Goal: Task Accomplishment & Management: Manage account settings

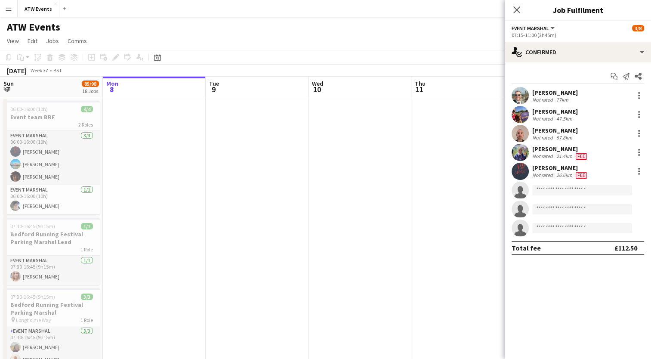
scroll to position [0, 350]
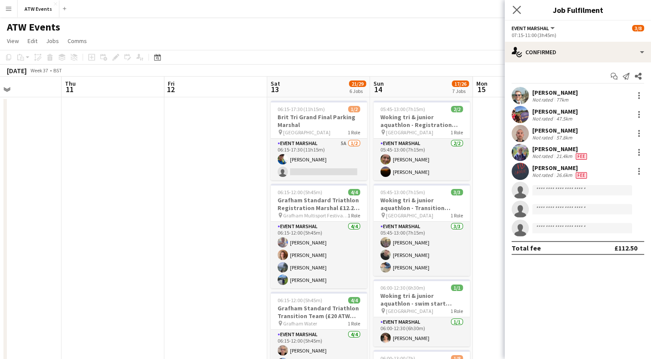
click at [516, 15] on app-icon "Close pop-in" at bounding box center [517, 10] width 12 height 12
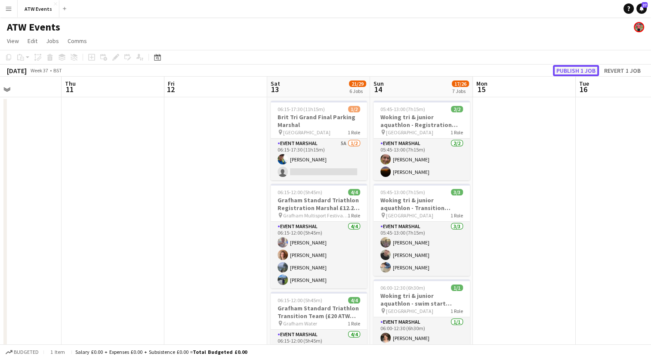
click at [563, 73] on button "Publish 1 job" at bounding box center [576, 70] width 46 height 11
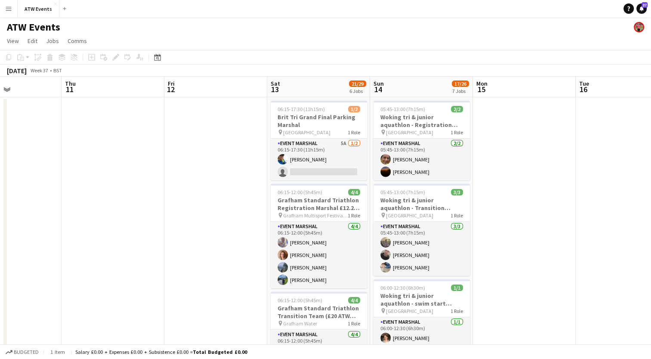
click at [2, 10] on button "Menu" at bounding box center [8, 8] width 17 height 17
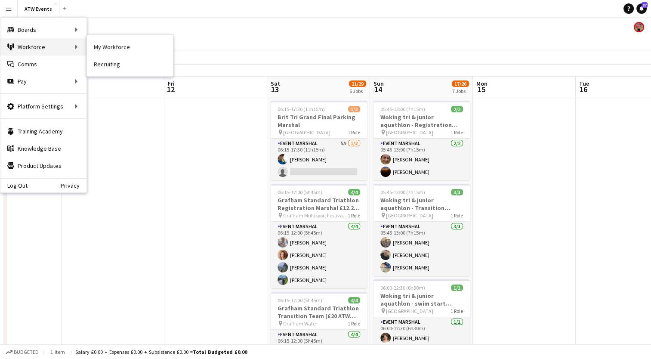
click at [26, 50] on div "Workforce Workforce" at bounding box center [43, 46] width 86 height 17
click at [112, 43] on link "My Workforce" at bounding box center [130, 46] width 86 height 17
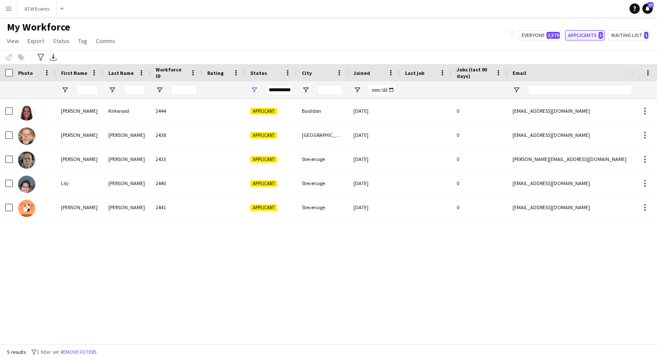
click at [594, 35] on button "Applicants 5" at bounding box center [585, 35] width 40 height 10
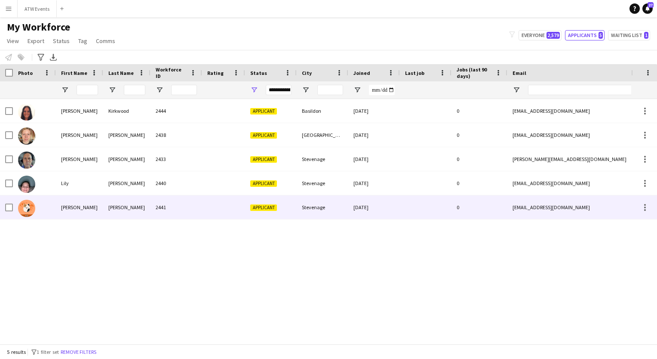
click at [263, 211] on div "Applicant" at bounding box center [271, 207] width 52 height 24
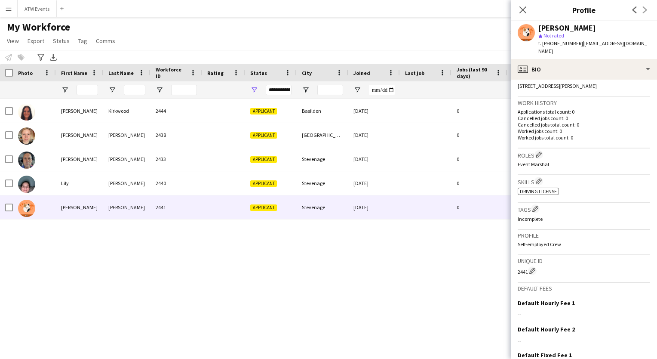
scroll to position [260, 0]
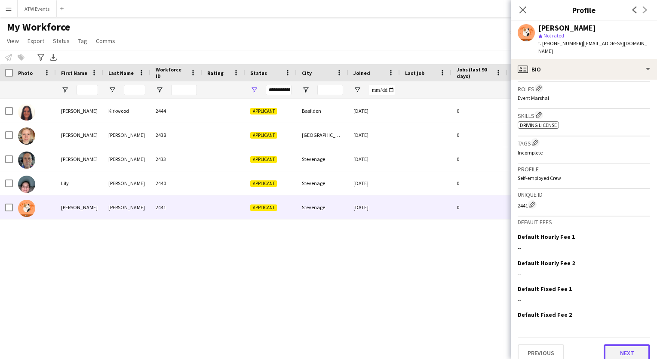
click at [619, 344] on button "Next" at bounding box center [627, 352] width 46 height 17
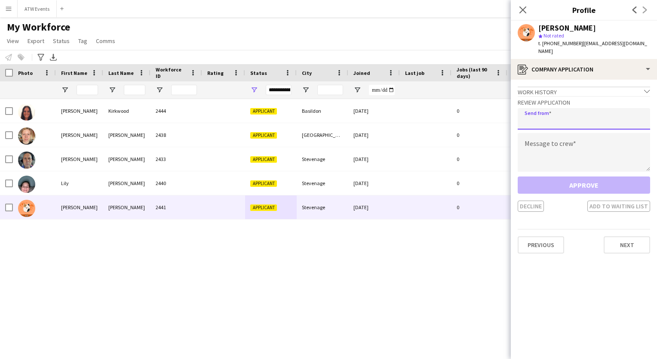
click at [530, 112] on input "email" at bounding box center [584, 119] width 133 height 22
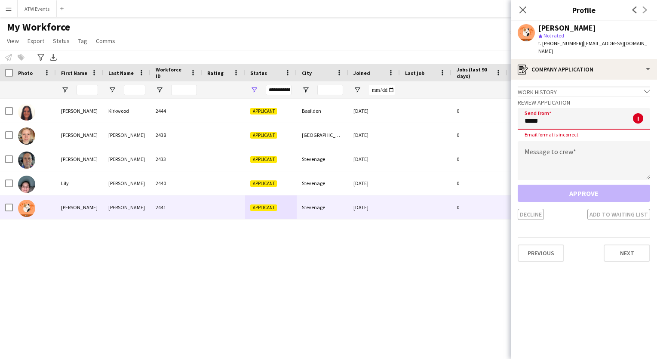
click at [530, 112] on input "*****" at bounding box center [584, 119] width 133 height 22
type input "********"
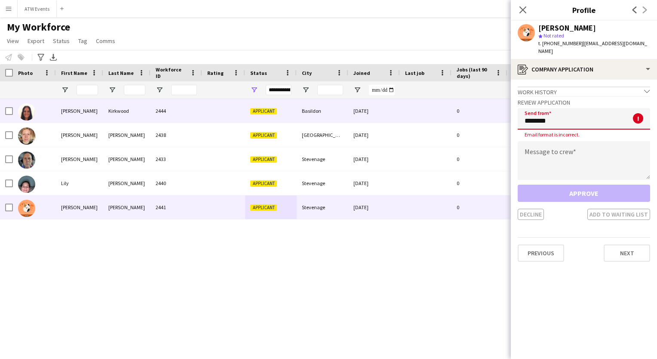
drag, startPoint x: 559, startPoint y: 114, endPoint x: 461, endPoint y: 109, distance: 98.2
click at [461, 109] on body "Menu Boards Boards Boards All jobs Status Workforce Workforce My Workforce Recr…" at bounding box center [328, 179] width 657 height 359
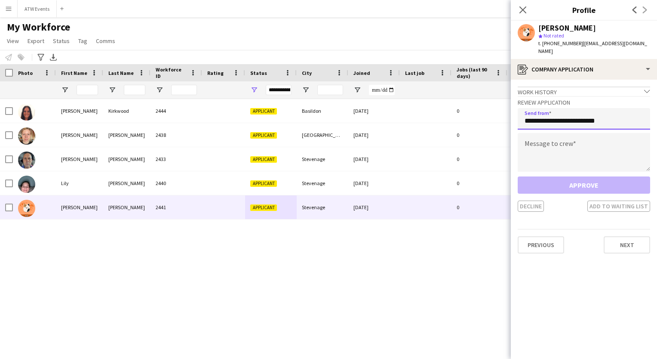
type input "**********"
click at [533, 135] on textarea at bounding box center [584, 152] width 133 height 39
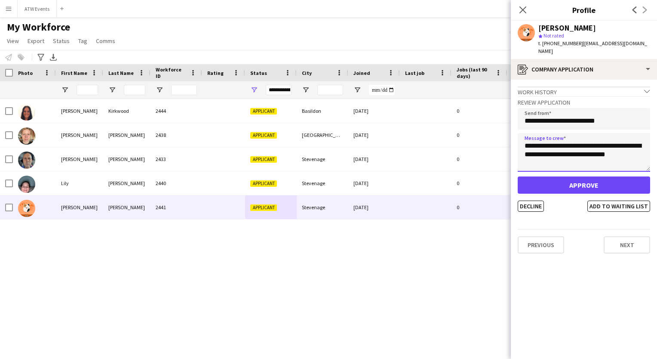
drag, startPoint x: 523, startPoint y: 142, endPoint x: 629, endPoint y: 146, distance: 106.3
click at [629, 146] on textarea "**********" at bounding box center [584, 152] width 133 height 39
drag, startPoint x: 523, startPoint y: 138, endPoint x: 627, endPoint y: 157, distance: 105.8
click at [627, 157] on textarea "**********" at bounding box center [584, 152] width 133 height 39
type textarea "**********"
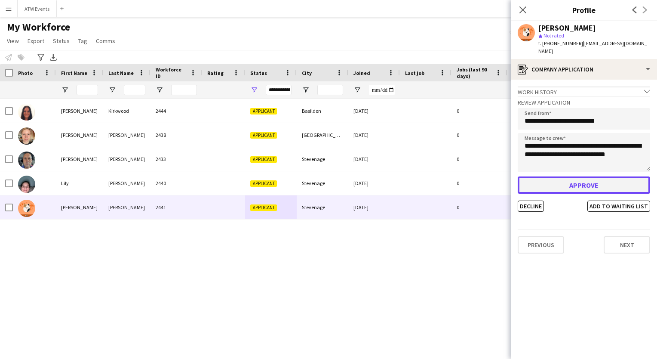
click at [576, 176] on button "Approve" at bounding box center [584, 184] width 133 height 17
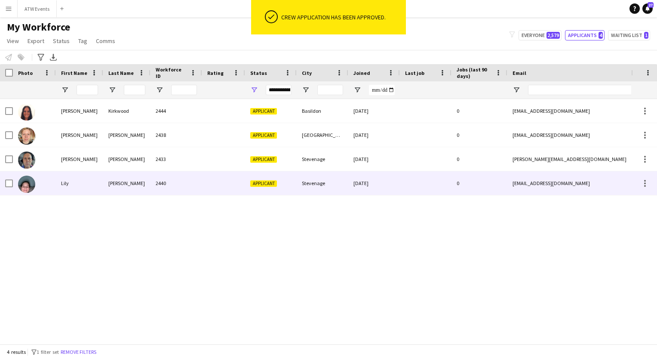
click at [252, 188] on div "Applicant" at bounding box center [271, 183] width 52 height 24
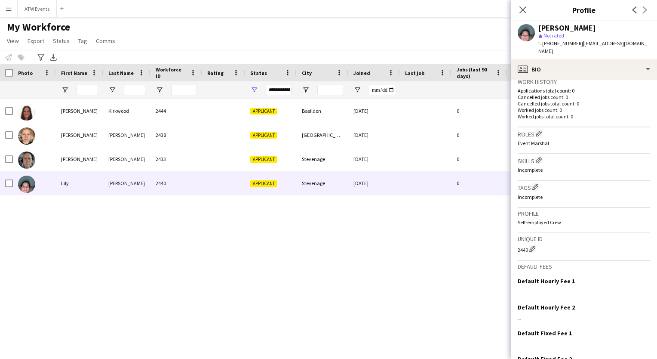
scroll to position [259, 0]
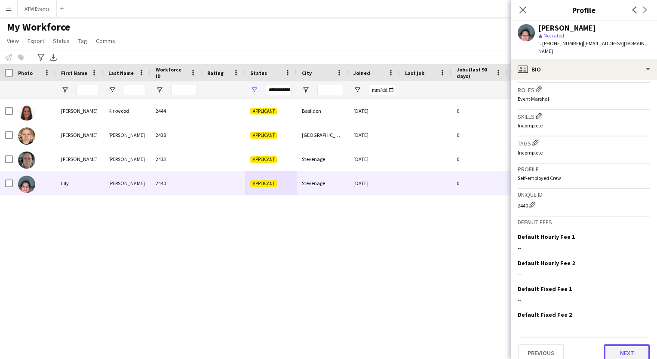
click at [614, 350] on button "Next" at bounding box center [627, 352] width 46 height 17
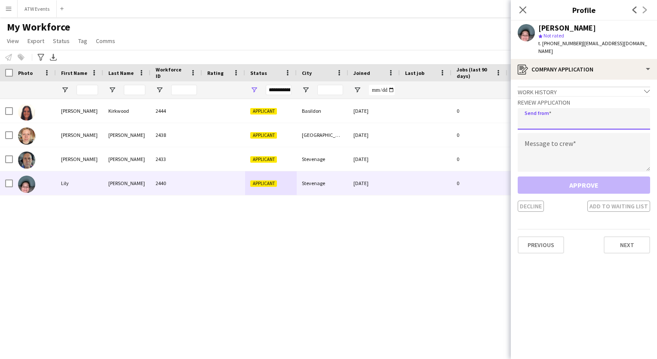
click at [538, 117] on input "email" at bounding box center [584, 119] width 133 height 22
type input "**********"
click at [533, 157] on textarea at bounding box center [584, 152] width 133 height 39
paste textarea "**********"
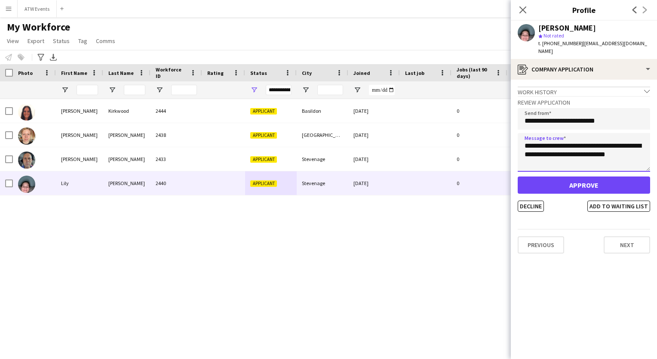
type textarea "**********"
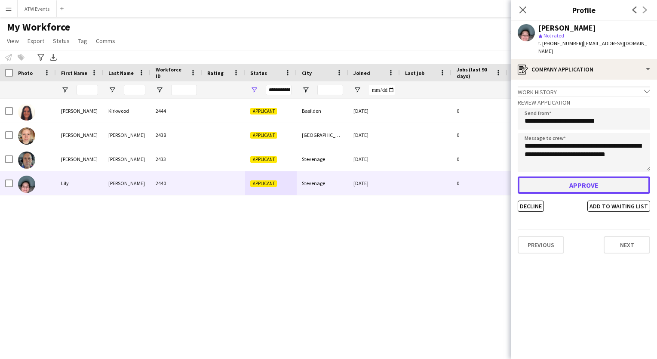
click at [538, 180] on button "Approve" at bounding box center [584, 184] width 133 height 17
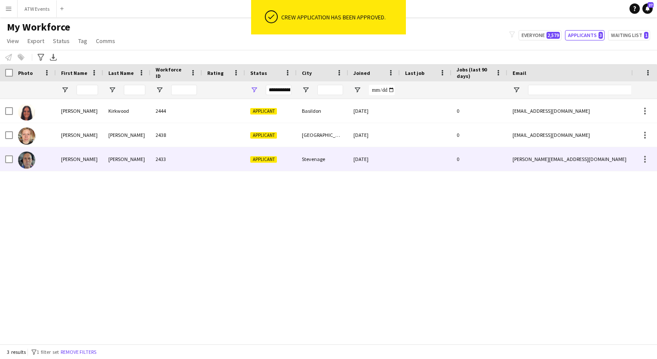
click at [320, 166] on div "Stevenage" at bounding box center [323, 159] width 52 height 24
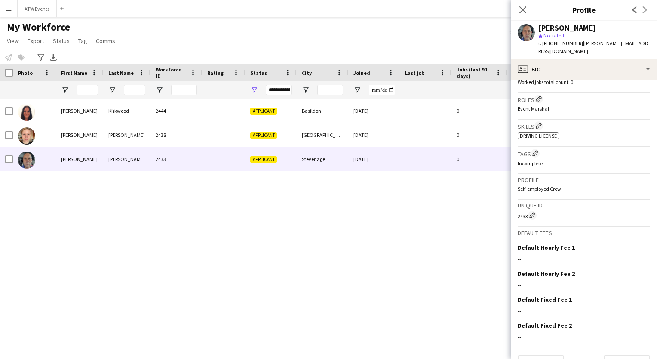
scroll to position [260, 0]
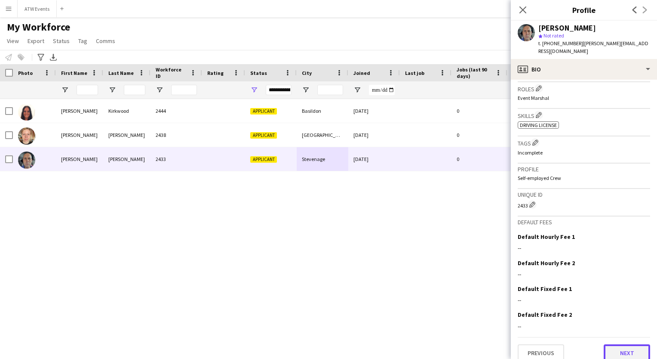
click at [621, 347] on button "Next" at bounding box center [627, 352] width 46 height 17
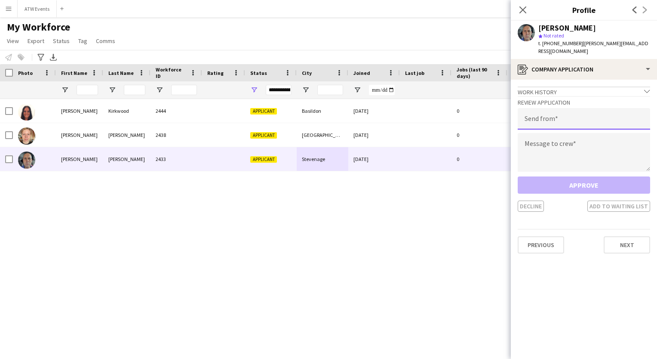
click at [551, 117] on input "email" at bounding box center [584, 119] width 133 height 22
type input "**********"
click at [533, 148] on textarea at bounding box center [584, 152] width 133 height 39
paste textarea "**********"
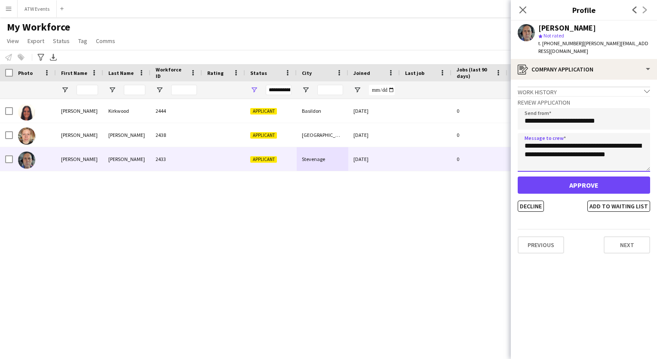
type textarea "**********"
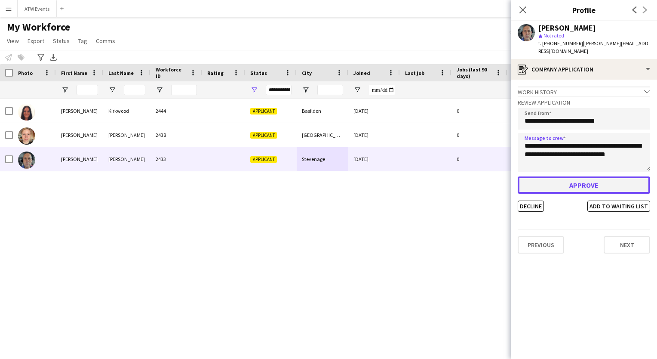
click at [530, 182] on button "Approve" at bounding box center [584, 184] width 133 height 17
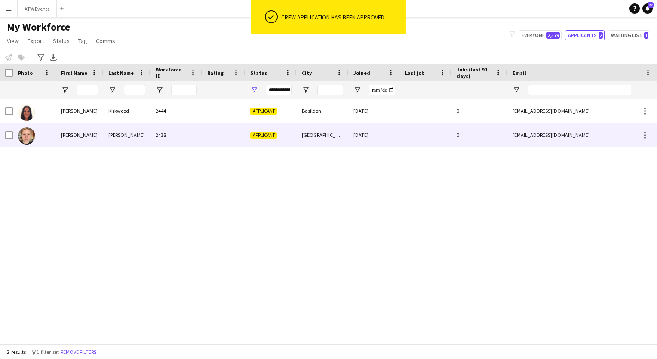
click at [306, 136] on div "[GEOGRAPHIC_DATA]" at bounding box center [323, 135] width 52 height 24
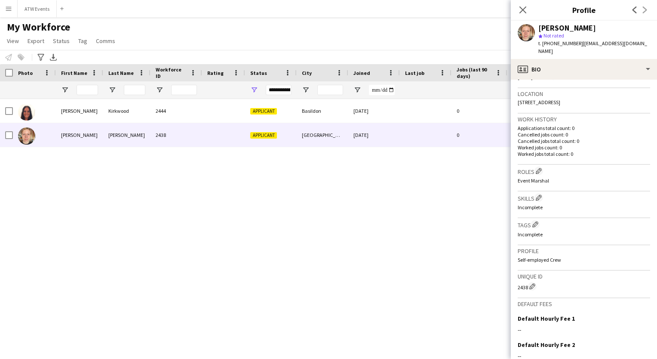
scroll to position [265, 0]
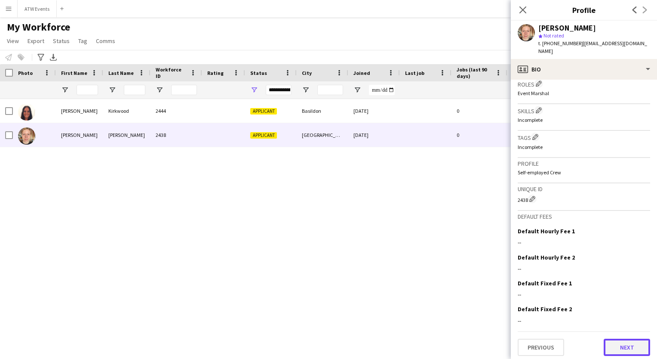
click at [619, 349] on button "Next" at bounding box center [627, 347] width 46 height 17
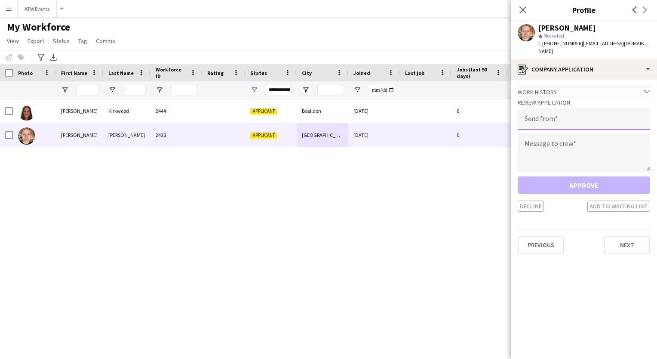
click at [524, 119] on input "email" at bounding box center [584, 119] width 133 height 22
type input "**********"
click at [530, 152] on textarea at bounding box center [584, 152] width 133 height 39
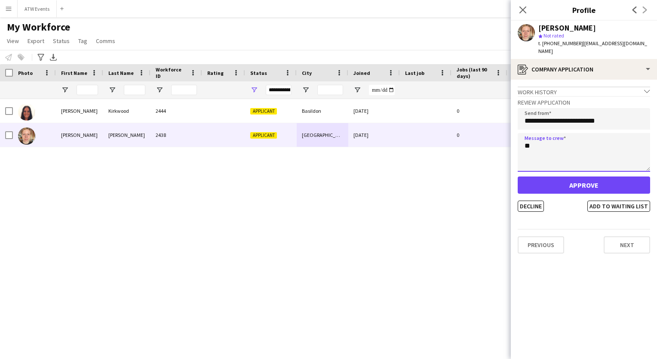
type textarea "*"
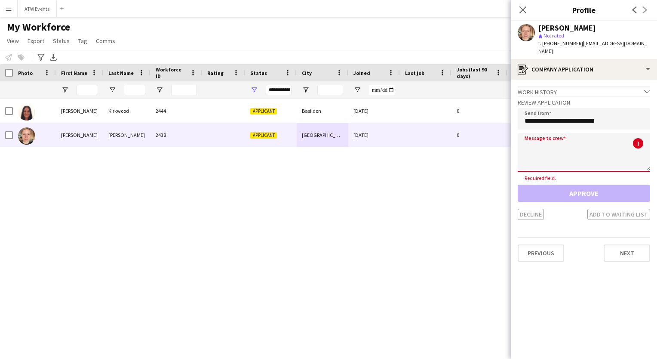
paste textarea "**********"
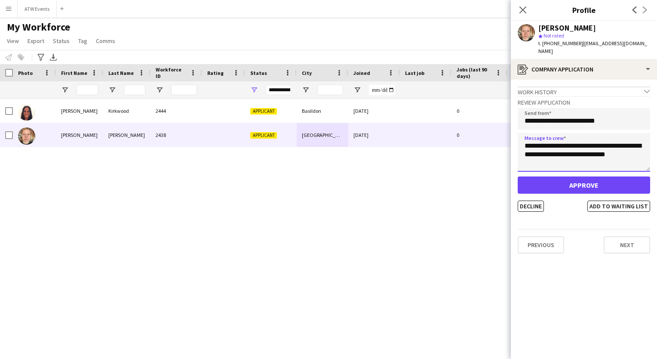
type textarea "**********"
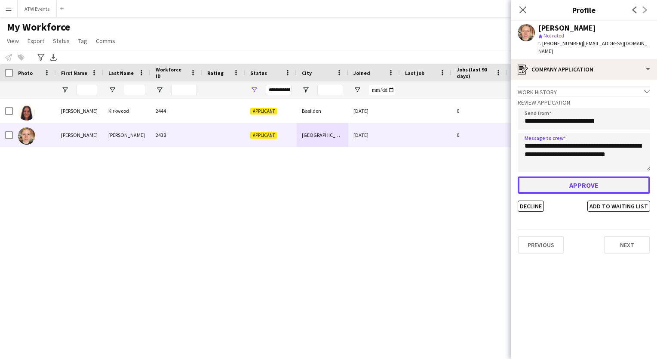
click at [539, 187] on button "Approve" at bounding box center [584, 184] width 133 height 17
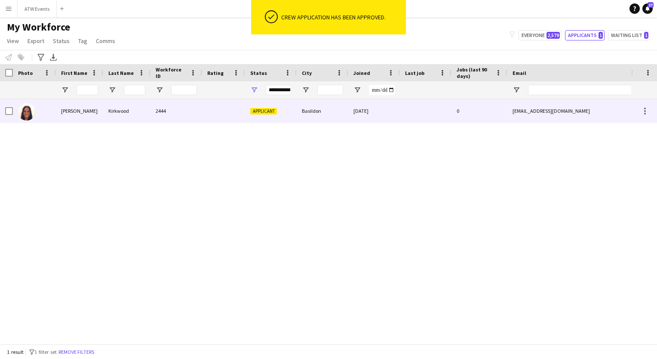
click at [280, 117] on div "Applicant" at bounding box center [271, 111] width 52 height 24
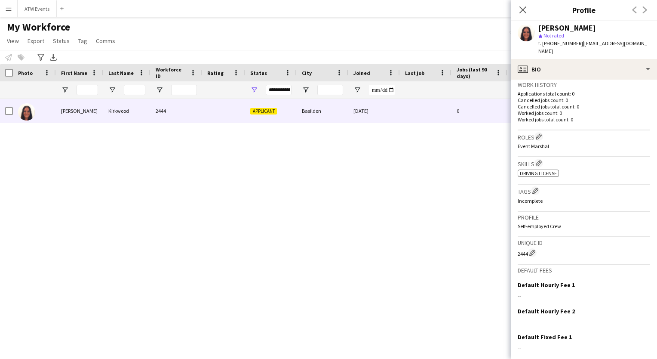
scroll to position [260, 0]
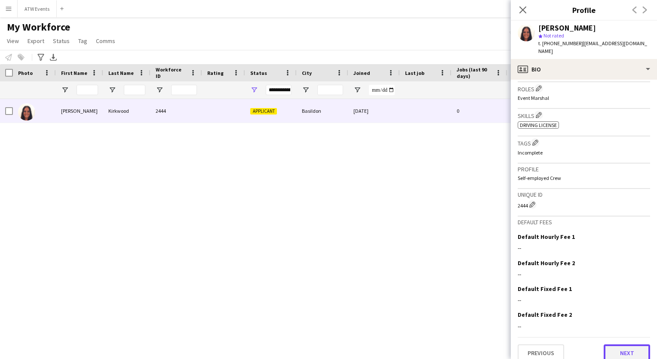
click at [621, 350] on button "Next" at bounding box center [627, 352] width 46 height 17
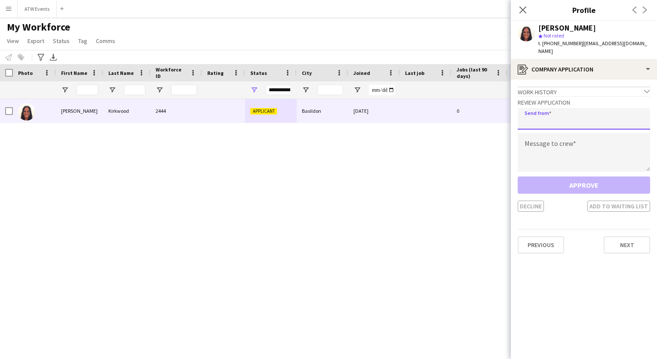
click at [537, 111] on input "email" at bounding box center [584, 119] width 133 height 22
type input "**********"
click at [533, 151] on textarea at bounding box center [584, 152] width 133 height 39
paste textarea "**********"
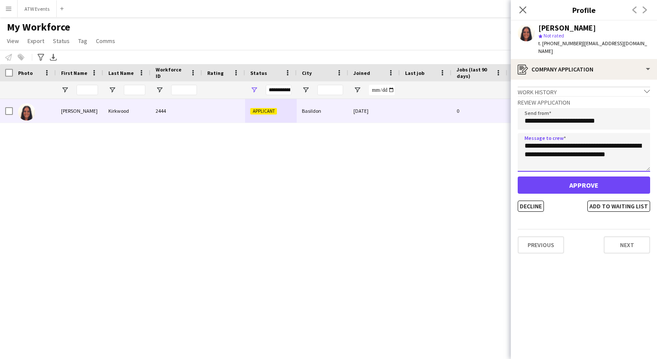
type textarea "**********"
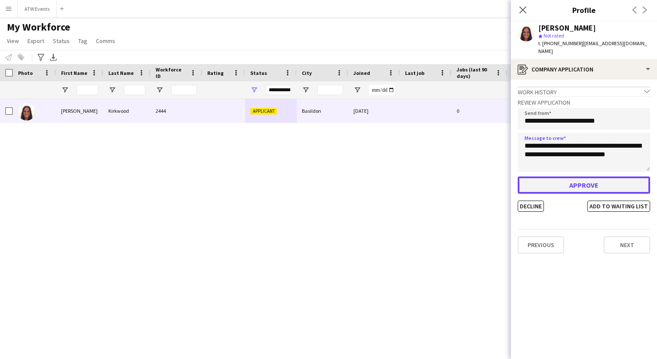
click at [549, 180] on button "Approve" at bounding box center [584, 184] width 133 height 17
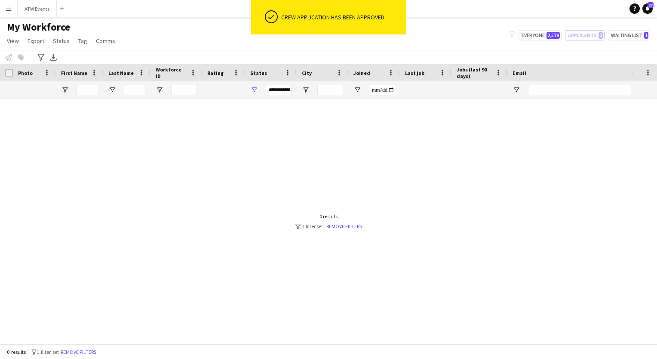
click at [435, 46] on div "My Workforce View Views Default view New view Update view Delete view Edit name…" at bounding box center [328, 35] width 657 height 29
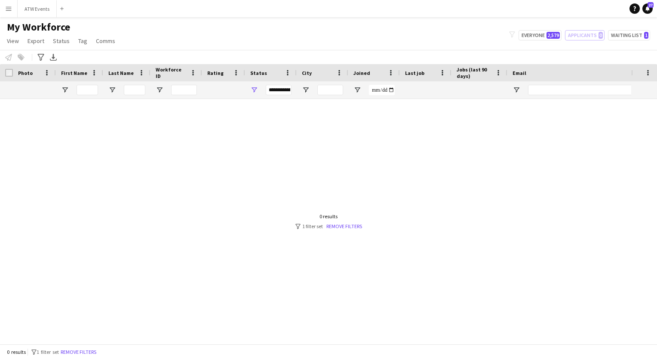
click at [621, 40] on div "My Workforce View Views Default view New view Update view Delete view Edit name…" at bounding box center [328, 35] width 657 height 29
drag, startPoint x: 619, startPoint y: 35, endPoint x: 619, endPoint y: 30, distance: 4.8
click at [619, 30] on div "My Workforce View Views Default view New view Update view Delete view Edit name…" at bounding box center [328, 35] width 657 height 29
click at [618, 33] on button "Waiting list 1" at bounding box center [629, 35] width 42 height 10
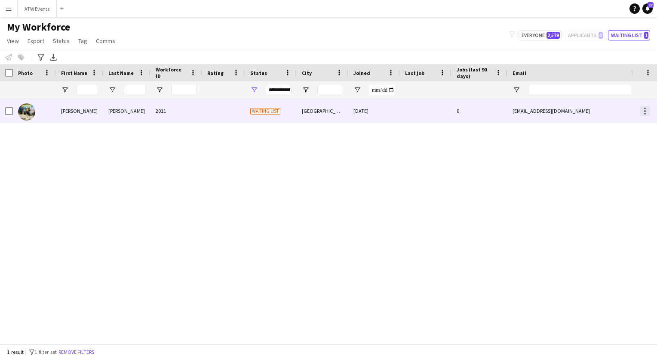
click at [643, 112] on div at bounding box center [645, 111] width 10 height 10
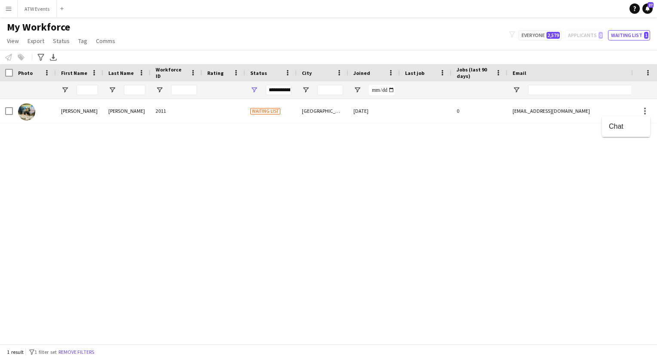
click at [508, 168] on div at bounding box center [328, 179] width 657 height 359
click at [532, 36] on button "Everyone 2,579" at bounding box center [540, 35] width 43 height 10
type input "**********"
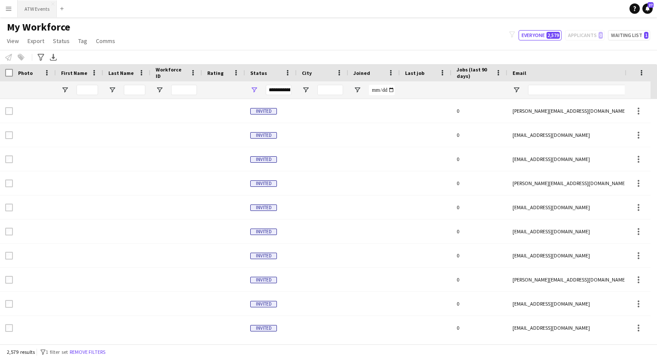
click at [26, 11] on button "ATW Events Close" at bounding box center [37, 8] width 39 height 17
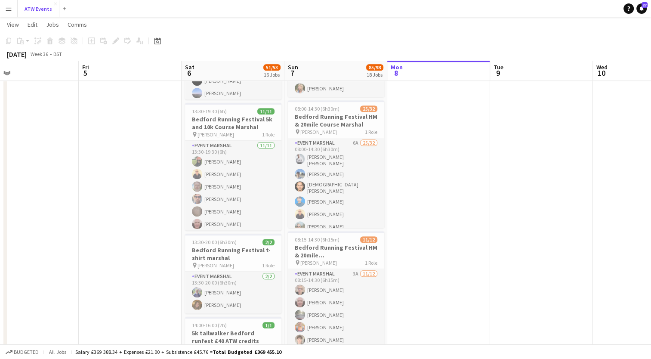
scroll to position [489, 0]
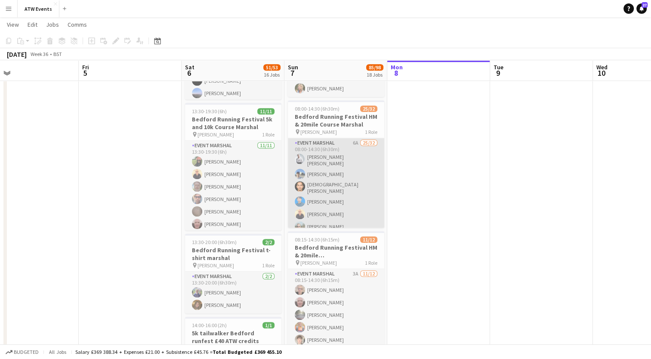
click at [348, 142] on app-card-role "Event Marshal 6A 25/32 08:00-14:30 (6h30m) [PERSON_NAME] [PERSON_NAME] [PERSON_…" at bounding box center [336, 350] width 96 height 424
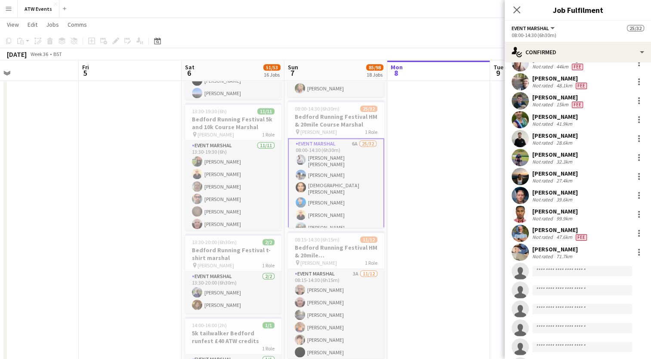
scroll to position [357, 0]
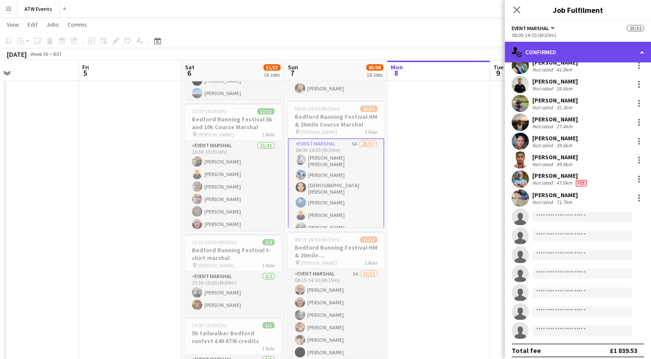
click at [533, 47] on div "single-neutral-actions-check-2 Confirmed" at bounding box center [578, 52] width 146 height 21
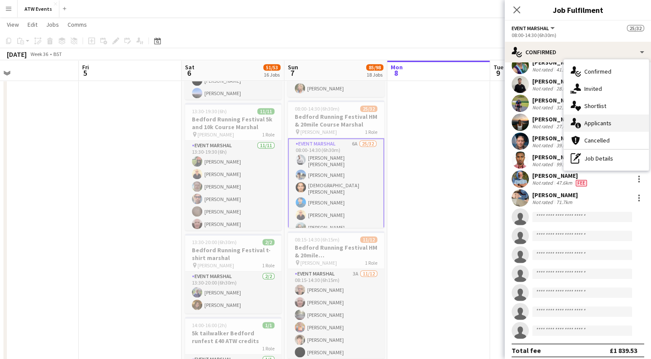
click at [606, 125] on span "Applicants" at bounding box center [597, 123] width 27 height 8
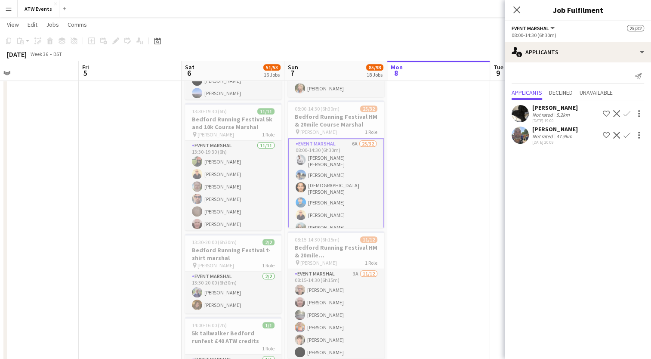
click at [624, 134] on app-icon "Confirm" at bounding box center [626, 135] width 7 height 7
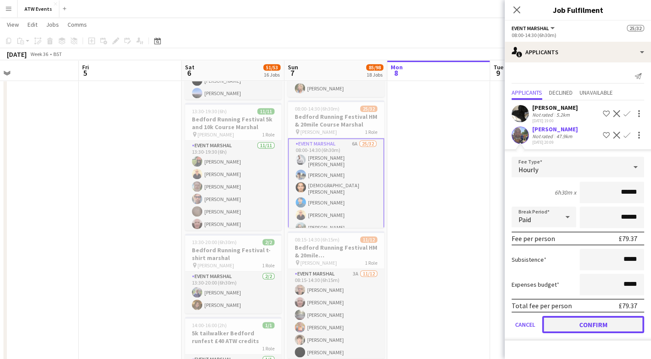
click at [593, 331] on button "Confirm" at bounding box center [593, 324] width 102 height 17
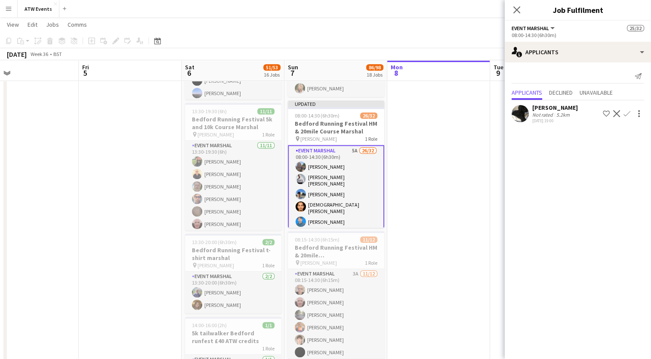
click at [516, 3] on div "Close pop-in" at bounding box center [517, 10] width 24 height 20
click at [515, 8] on icon at bounding box center [516, 10] width 8 height 8
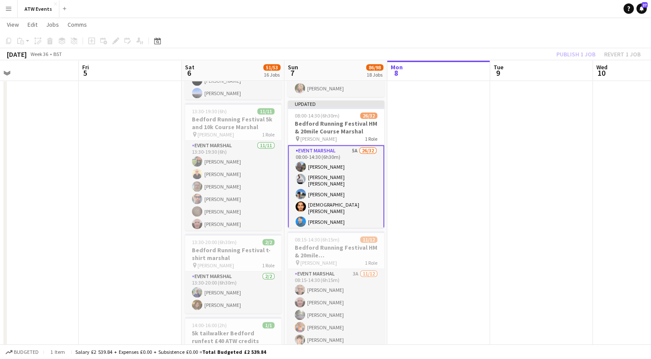
click at [568, 51] on div "Publish 1 job Revert 1 job" at bounding box center [598, 54] width 105 height 11
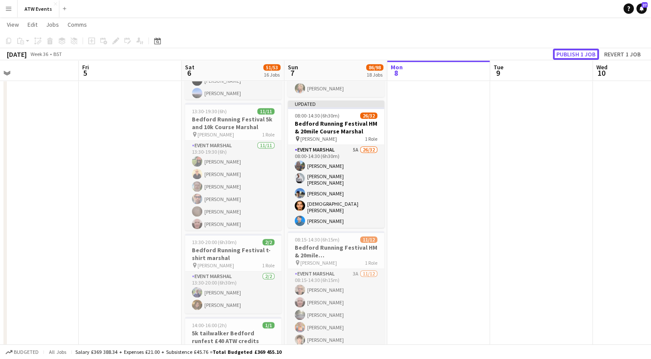
click at [568, 51] on button "Publish 1 job" at bounding box center [576, 54] width 46 height 11
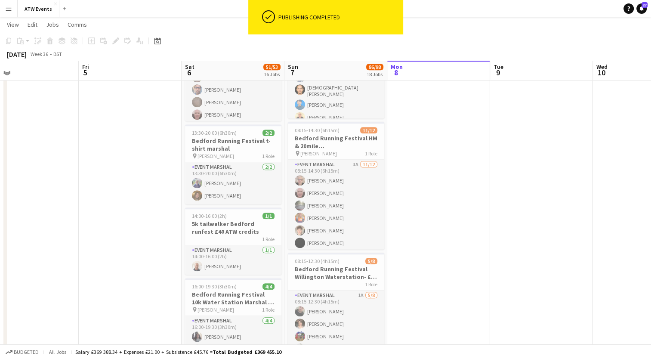
scroll to position [599, 0]
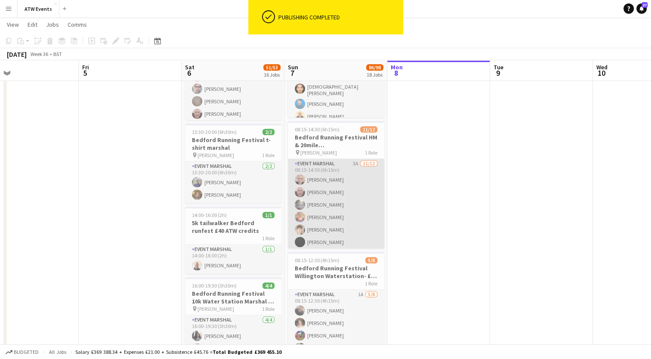
click at [346, 164] on app-card-role "Event Marshal 3A [DATE] 08:15-14:30 (6h15m) [PERSON_NAME] [PERSON_NAME] [PERSON…" at bounding box center [336, 242] width 96 height 166
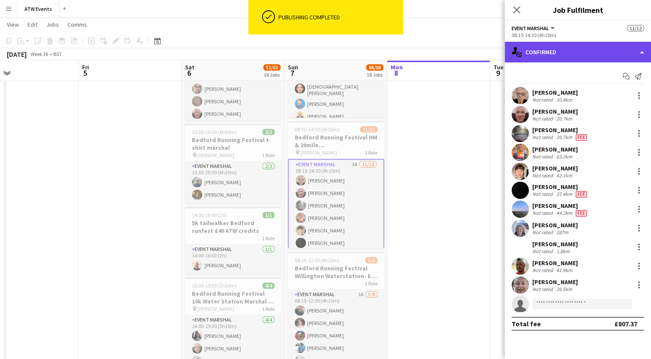
click at [577, 47] on div "single-neutral-actions-check-2 Confirmed" at bounding box center [578, 52] width 146 height 21
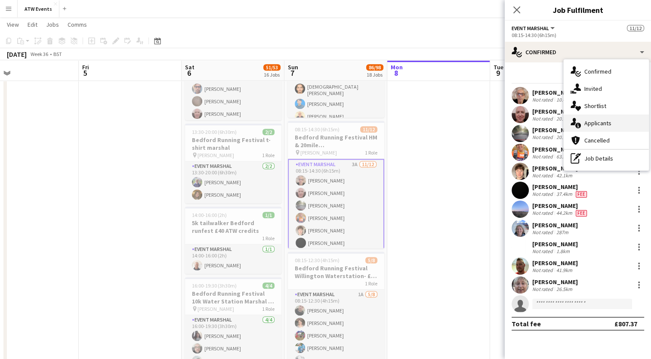
click at [595, 123] on span "Applicants" at bounding box center [597, 123] width 27 height 8
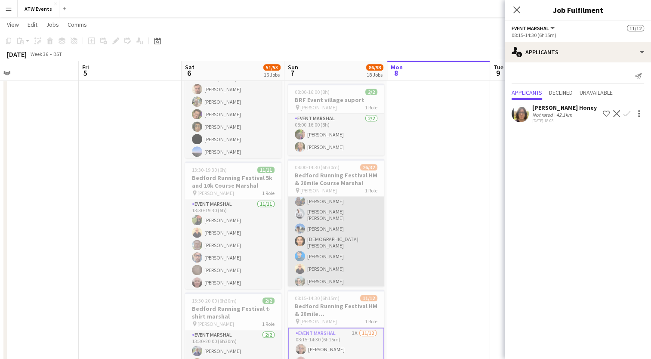
scroll to position [0, 0]
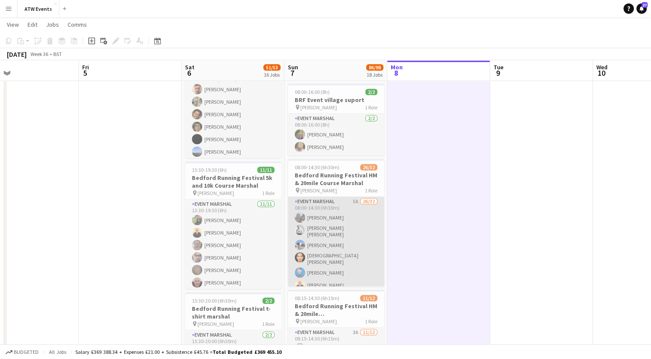
scroll to position [326, 0]
click at [319, 213] on app-card-role "Event Marshal 5A 26/32 08:00-14:30 (6h30m) [PERSON_NAME] [PERSON_NAME] [PERSON_…" at bounding box center [336, 83] width 96 height 424
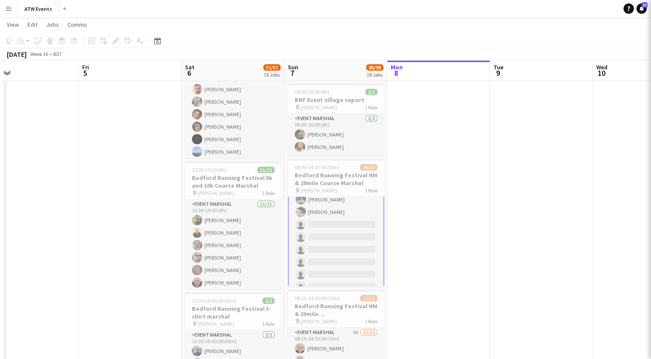
scroll to position [327, 0]
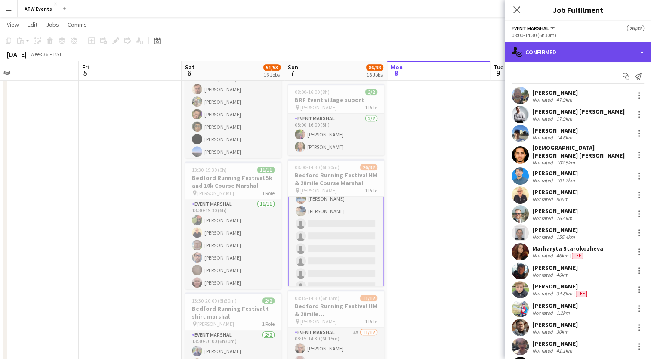
click at [525, 54] on div "single-neutral-actions-check-2 Confirmed" at bounding box center [578, 52] width 146 height 21
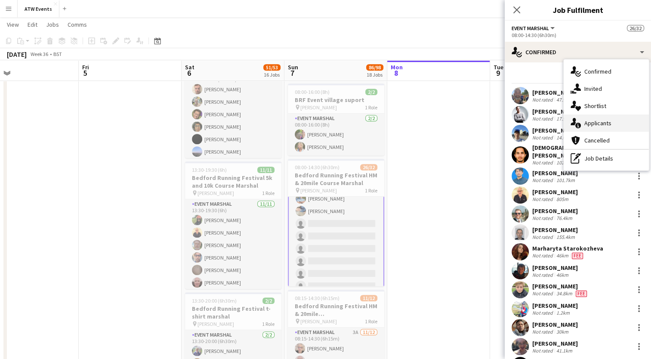
click at [588, 124] on span "Applicants" at bounding box center [597, 123] width 27 height 8
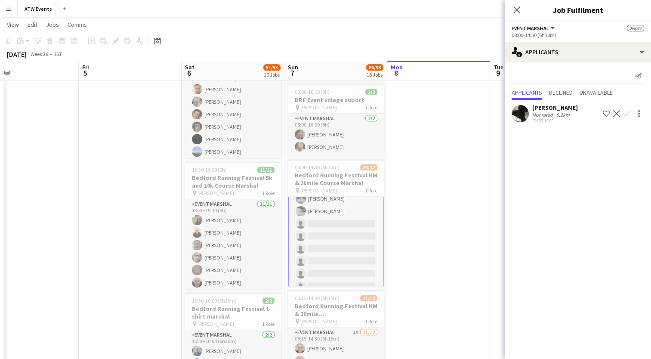
scroll to position [327, 0]
click at [627, 113] on app-icon "Confirm" at bounding box center [626, 113] width 7 height 7
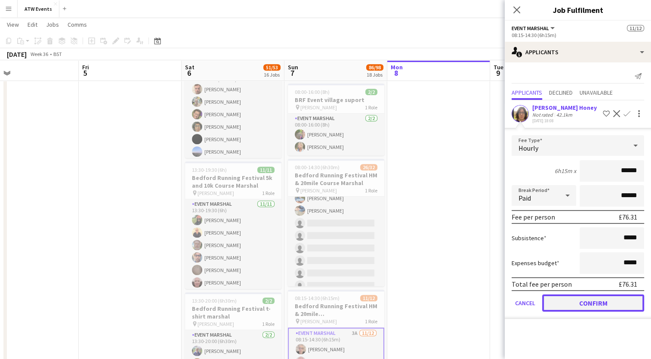
click at [609, 298] on button "Confirm" at bounding box center [593, 302] width 102 height 17
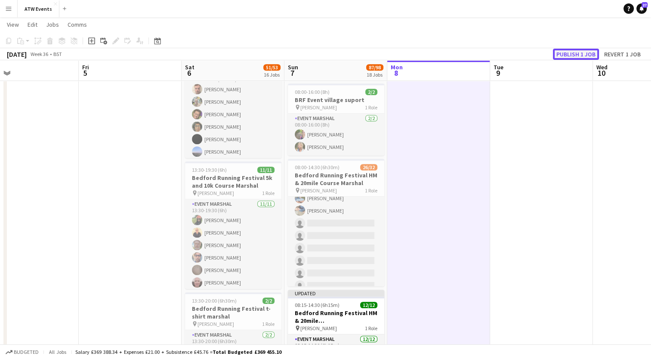
click at [576, 51] on button "Publish 1 job" at bounding box center [576, 54] width 46 height 11
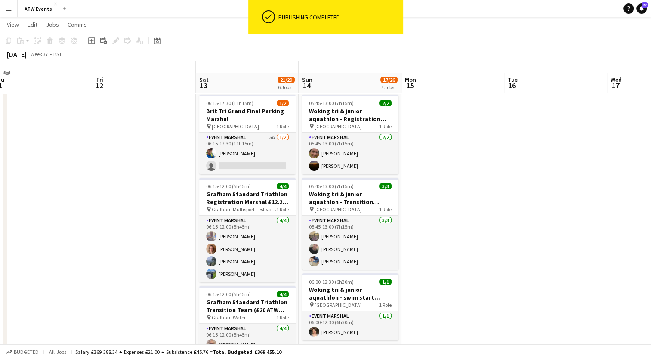
scroll to position [0, 0]
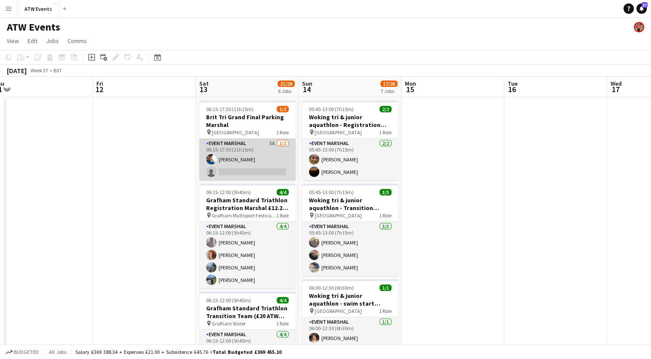
click at [268, 144] on app-card-role "Event Marshal 5A [DATE] 06:15-17:30 (11h15m) [PERSON_NAME] single-neutral-actio…" at bounding box center [247, 160] width 96 height 42
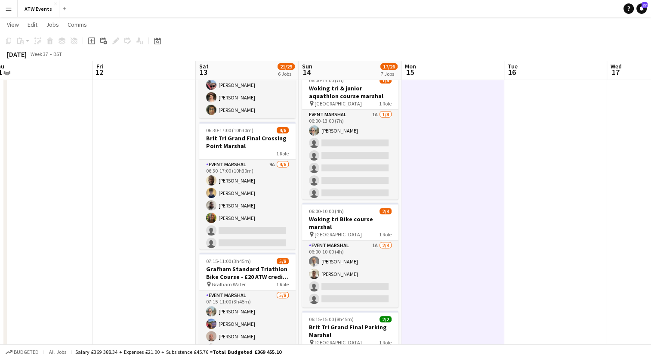
scroll to position [276, 0]
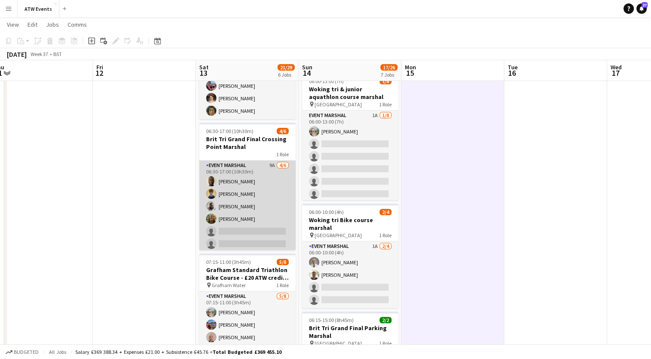
click at [223, 206] on app-card-role "Event Marshal 9A [DATE] 06:30-17:00 (10h30m) [PERSON_NAME] [PERSON_NAME] [PERSO…" at bounding box center [247, 206] width 96 height 92
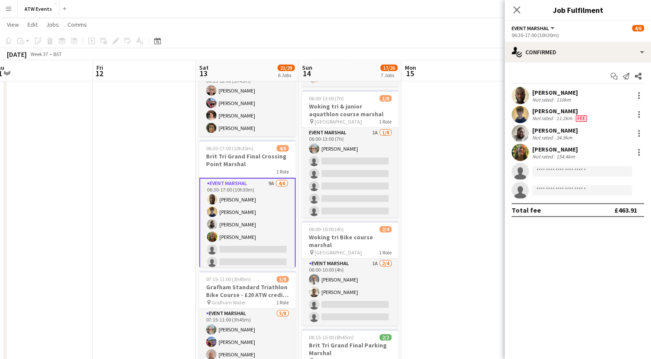
scroll to position [259, 0]
click at [221, 198] on app-card-role "Event Marshal 9A [DATE] 06:30-17:00 (10h30m) [PERSON_NAME] [PERSON_NAME] [PERSO…" at bounding box center [247, 223] width 96 height 93
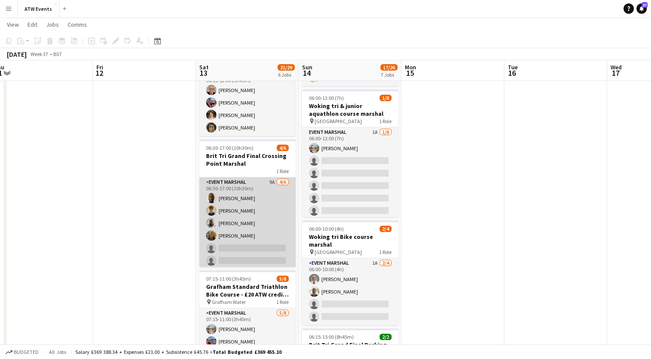
click at [221, 198] on app-card-role "Event Marshal 9A [DATE] 06:30-17:00 (10h30m) [PERSON_NAME] [PERSON_NAME] [PERSO…" at bounding box center [247, 223] width 96 height 92
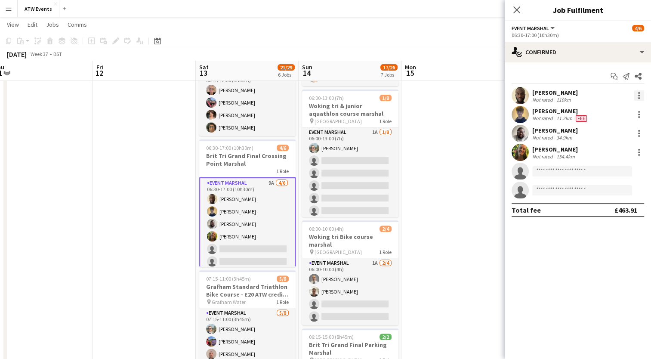
click at [639, 97] on div at bounding box center [639, 98] width 2 height 2
click at [234, 200] on div at bounding box center [325, 179] width 651 height 359
click at [638, 96] on div at bounding box center [639, 96] width 2 height 2
click at [588, 111] on span "Edit fee" at bounding box center [595, 111] width 23 height 7
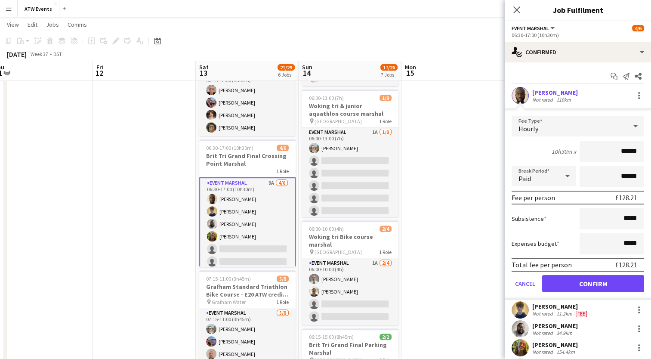
click at [534, 89] on div "[PERSON_NAME]" at bounding box center [555, 93] width 46 height 8
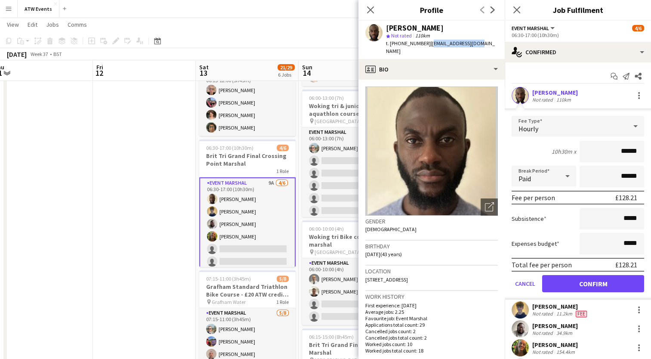
drag, startPoint x: 426, startPoint y: 45, endPoint x: 481, endPoint y: 42, distance: 54.7
click at [481, 42] on div "[PERSON_NAME] star Not rated 110km t. [PHONE_NUMBER] | [EMAIL_ADDRESS][DOMAIN_N…" at bounding box center [431, 40] width 146 height 38
copy span "[EMAIL_ADDRESS][DOMAIN_NAME]"
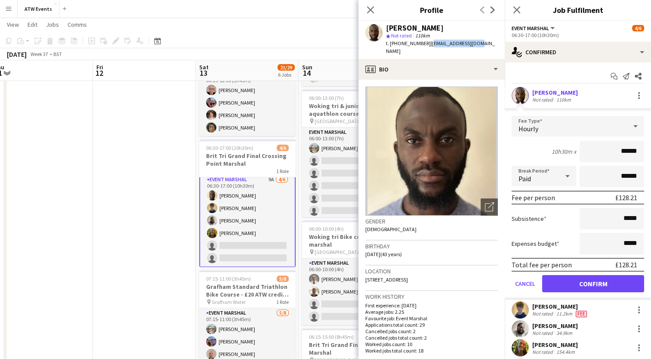
scroll to position [2, 0]
click at [220, 222] on app-card-role "Event Marshal 9A [DATE] 06:30-17:00 (10h30m) [PERSON_NAME] [PERSON_NAME] [PERSO…" at bounding box center [247, 222] width 96 height 93
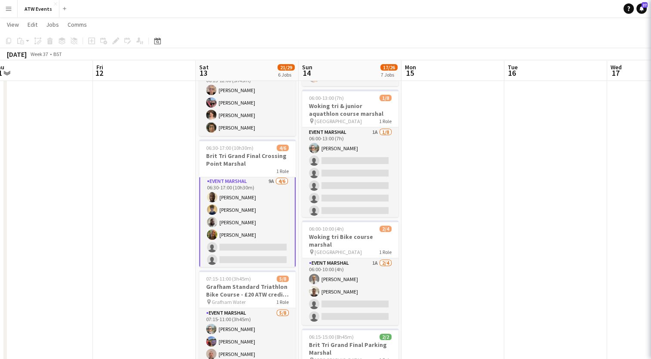
scroll to position [1, 0]
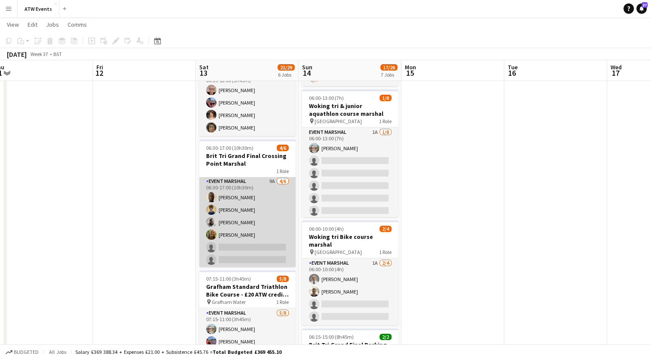
click at [220, 222] on app-card-role "Event Marshal 9A [DATE] 06:30-17:00 (10h30m) [PERSON_NAME] [PERSON_NAME] [PERSO…" at bounding box center [247, 222] width 96 height 92
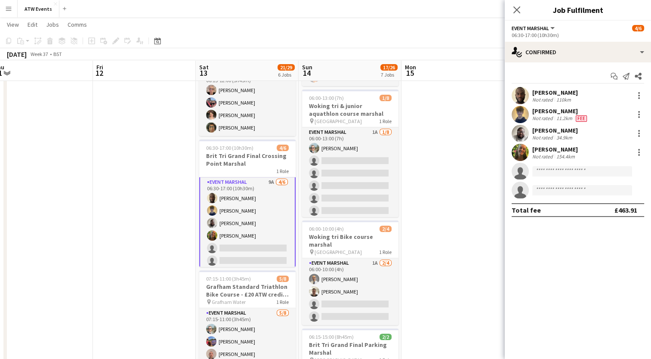
scroll to position [2, 0]
click at [220, 194] on app-card-role "Event Marshal 9A [DATE] 06:30-17:00 (10h30m) [PERSON_NAME] [PERSON_NAME] [PERSO…" at bounding box center [247, 222] width 96 height 93
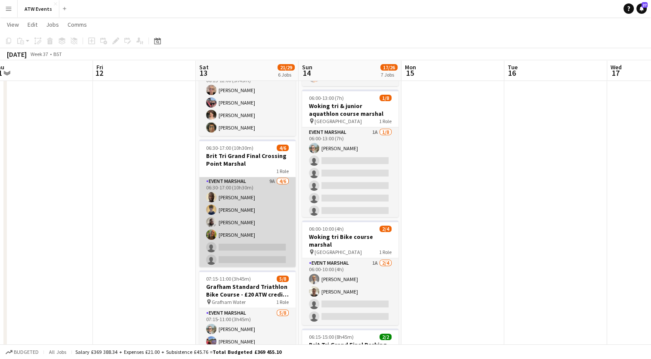
click at [220, 194] on app-card-role "Event Marshal 9A [DATE] 06:30-17:00 (10h30m) [PERSON_NAME] [PERSON_NAME] [PERSO…" at bounding box center [247, 222] width 96 height 92
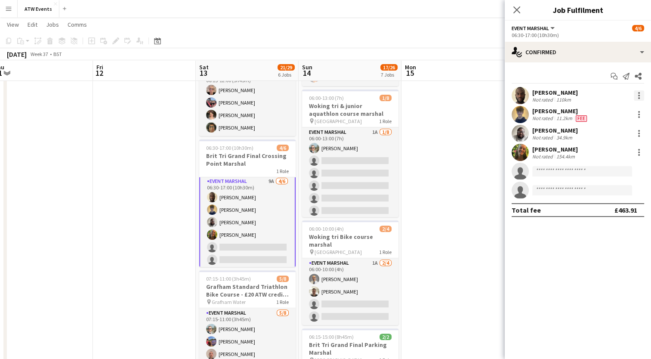
click at [638, 93] on div at bounding box center [639, 93] width 2 height 2
click at [608, 191] on span "Remove" at bounding box center [597, 193] width 26 height 7
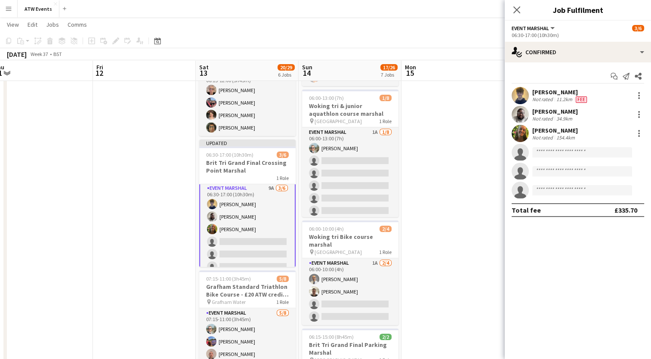
click at [263, 187] on app-card-role "Event Marshal 9A [DATE] 06:30-17:00 (10h30m) [PERSON_NAME] [PERSON_NAME] [PERSO…" at bounding box center [247, 228] width 96 height 93
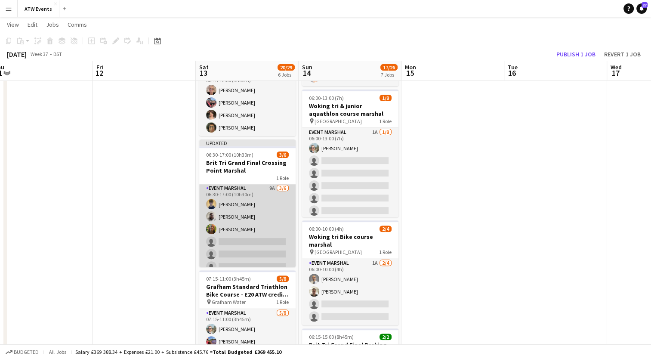
click at [263, 187] on app-card-role "Event Marshal 9A [DATE] 06:30-17:00 (10h30m) [PERSON_NAME] [PERSON_NAME] [PERSO…" at bounding box center [247, 229] width 96 height 92
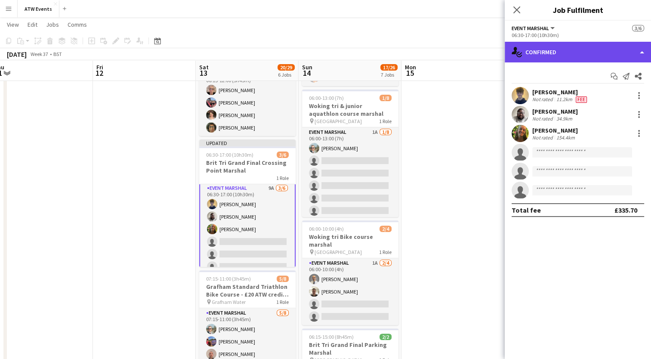
click at [586, 52] on div "single-neutral-actions-check-2 Confirmed" at bounding box center [578, 52] width 146 height 21
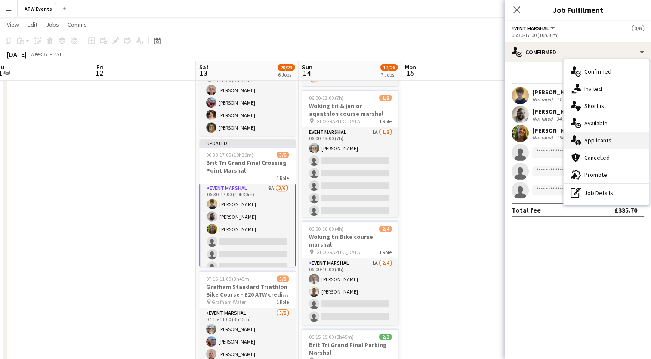
click at [602, 138] on span "Applicants" at bounding box center [597, 140] width 27 height 8
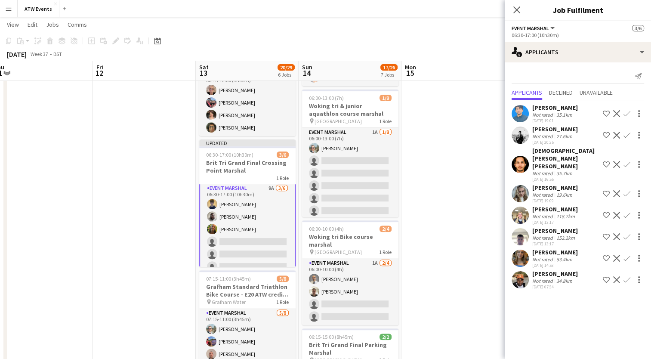
click at [552, 192] on div "Not rated" at bounding box center [543, 194] width 22 height 6
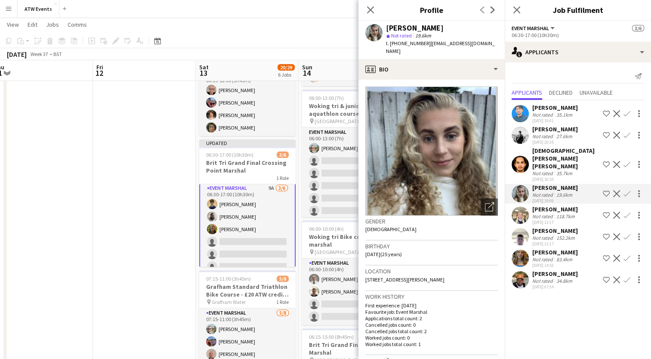
scroll to position [0, 0]
click at [233, 214] on app-card-role "Event Marshal 9A [DATE] 06:30-17:00 (10h30m) [PERSON_NAME] [PERSON_NAME] [PERSO…" at bounding box center [247, 230] width 96 height 93
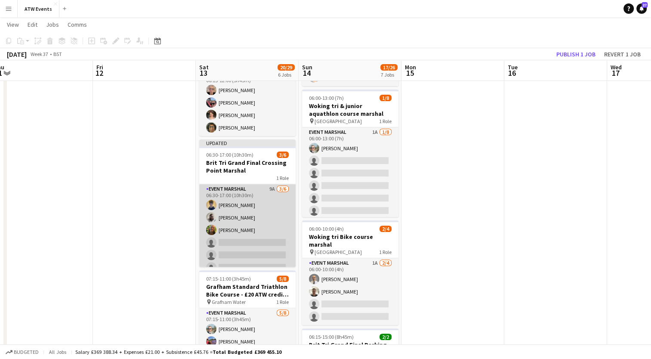
click at [233, 214] on app-card-role "Event Marshal 9A [DATE] 06:30-17:00 (10h30m) [PERSON_NAME] [PERSON_NAME] [PERSO…" at bounding box center [247, 230] width 96 height 92
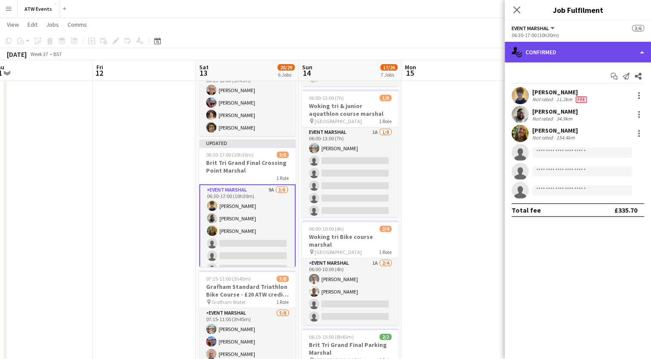
click at [556, 61] on div "single-neutral-actions-check-2 Confirmed" at bounding box center [578, 52] width 146 height 21
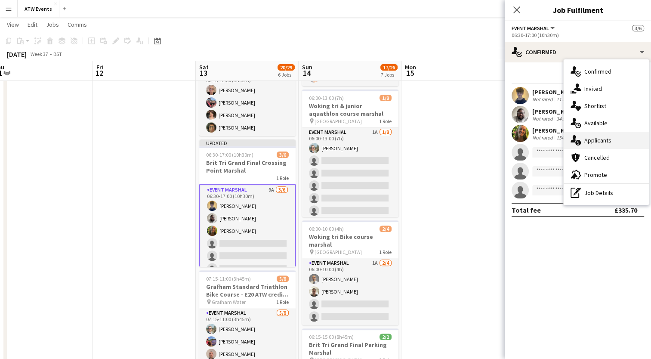
click at [604, 139] on span "Applicants" at bounding box center [597, 140] width 27 height 8
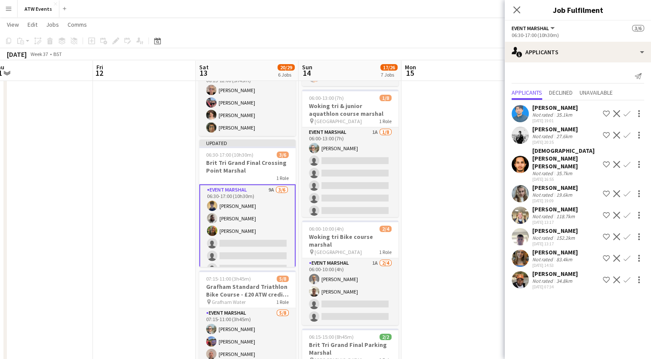
click at [233, 214] on app-card-role "Event Marshal 9A [DATE] 06:30-17:00 (10h30m) [PERSON_NAME] [PERSON_NAME] [PERSO…" at bounding box center [247, 230] width 96 height 93
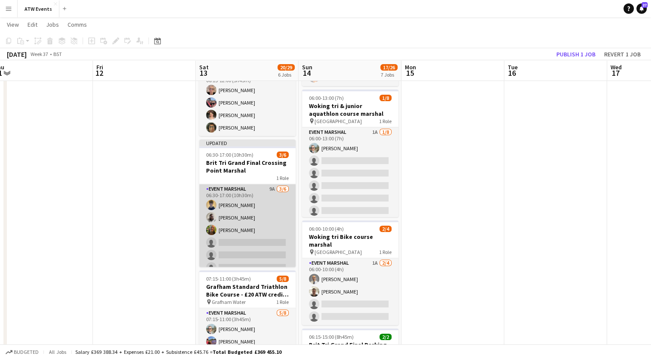
click at [233, 214] on app-card-role "Event Marshal 9A [DATE] 06:30-17:00 (10h30m) [PERSON_NAME] [PERSON_NAME] [PERSO…" at bounding box center [247, 230] width 96 height 92
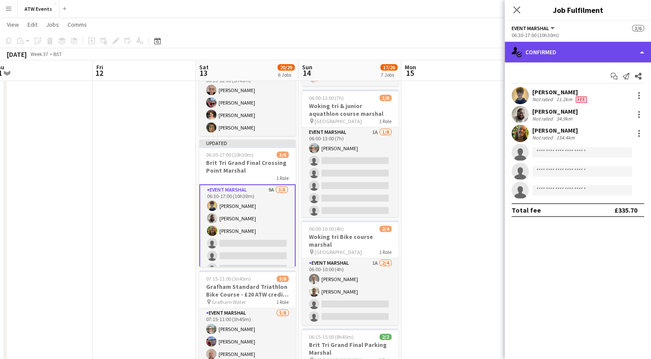
click at [547, 58] on div "single-neutral-actions-check-2 Confirmed" at bounding box center [578, 52] width 146 height 21
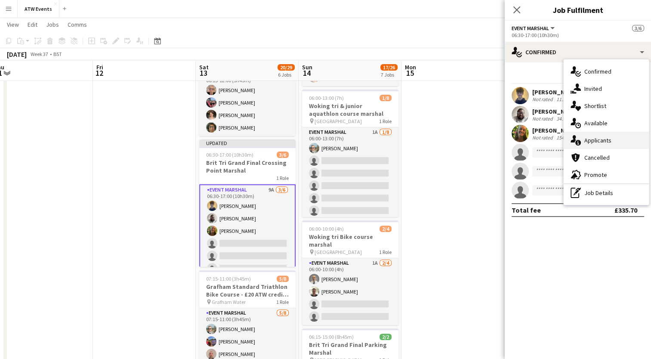
click at [587, 144] on div "single-neutral-actions-information Applicants" at bounding box center [606, 140] width 85 height 17
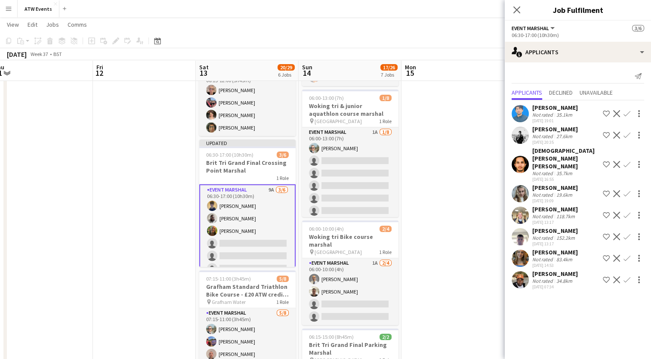
click at [225, 215] on app-card-role "Event Marshal 9A [DATE] 06:30-17:00 (10h30m) [PERSON_NAME] [PERSON_NAME] [PERSO…" at bounding box center [247, 230] width 96 height 93
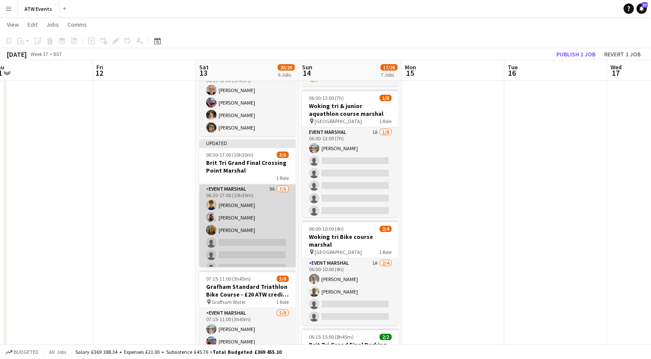
click at [225, 215] on app-card-role "Event Marshal 9A [DATE] 06:30-17:00 (10h30m) [PERSON_NAME] [PERSON_NAME] [PERSO…" at bounding box center [247, 230] width 96 height 92
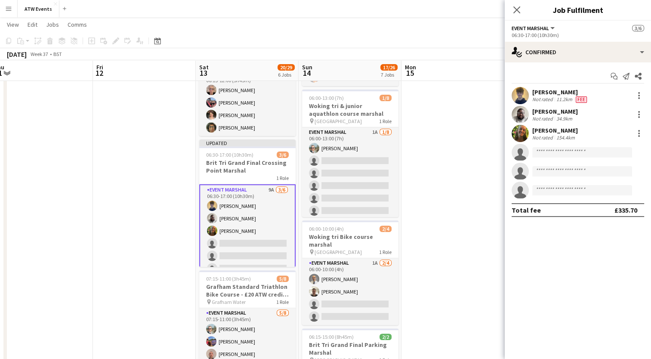
drag, startPoint x: 542, startPoint y: 114, endPoint x: 531, endPoint y: 109, distance: 12.0
click at [531, 109] on div "[PERSON_NAME] Not rated 34.9km" at bounding box center [578, 114] width 146 height 17
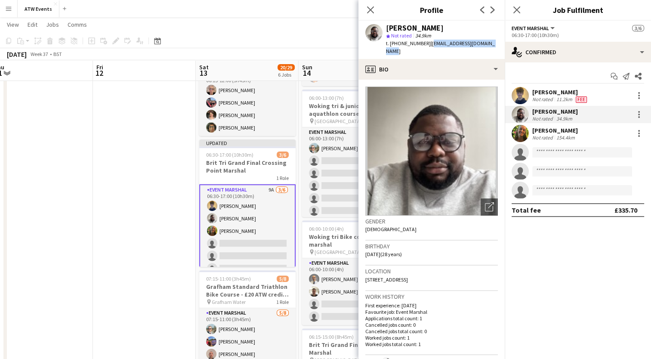
drag, startPoint x: 426, startPoint y: 44, endPoint x: 499, endPoint y: 44, distance: 73.1
click at [499, 44] on app-profile-header "[PERSON_NAME] star Not rated 34.9km t. [PHONE_NUMBER] | [EMAIL_ADDRESS][DOMAIN_…" at bounding box center [431, 40] width 146 height 38
copy span "[EMAIL_ADDRESS][DOMAIN_NAME]"
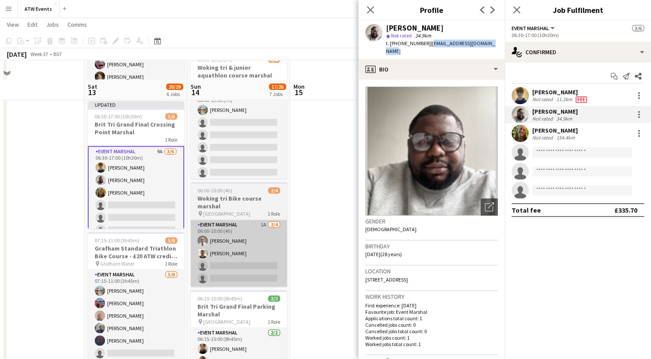
scroll to position [294, 0]
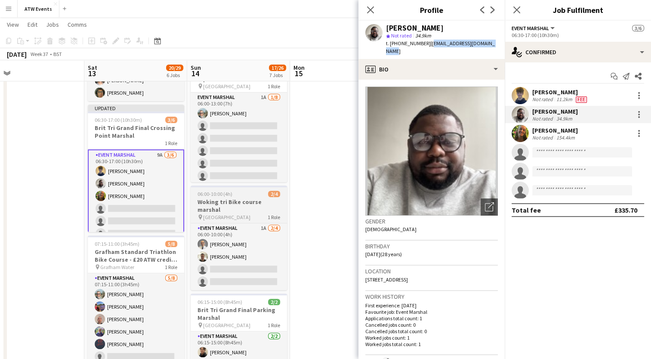
click at [216, 204] on h3 "Woking tri Bike course marshal" at bounding box center [239, 205] width 96 height 15
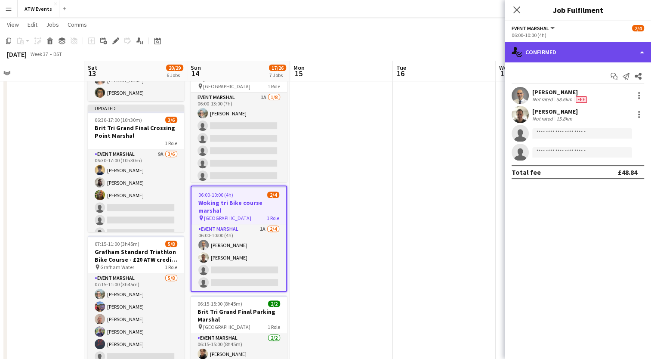
click at [540, 52] on div "single-neutral-actions-check-2 Confirmed" at bounding box center [578, 52] width 146 height 21
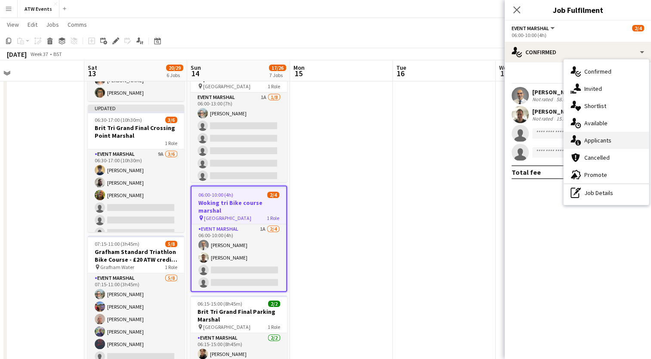
click at [596, 145] on div "single-neutral-actions-information Applicants" at bounding box center [606, 140] width 85 height 17
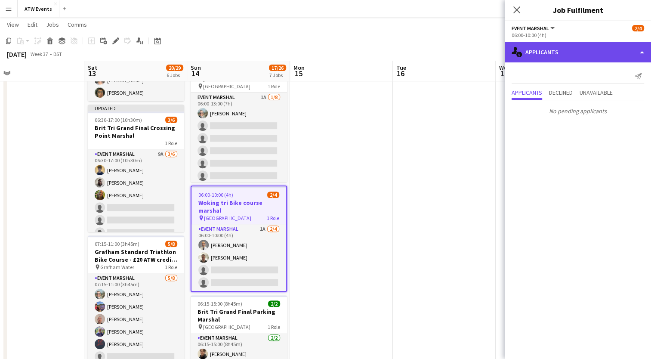
click at [536, 52] on div "single-neutral-actions-information Applicants" at bounding box center [578, 52] width 146 height 21
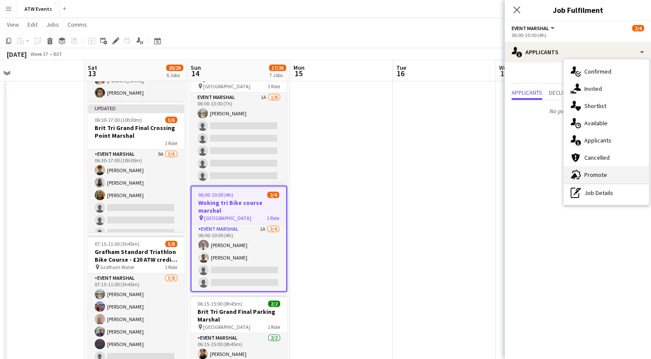
click at [595, 168] on div "advertising-megaphone Promote" at bounding box center [606, 174] width 85 height 17
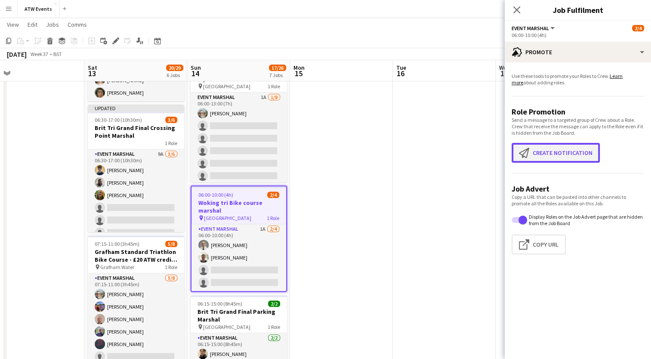
click at [532, 151] on app-icon "Create notification" at bounding box center [526, 153] width 14 height 10
